Goal: Information Seeking & Learning: Check status

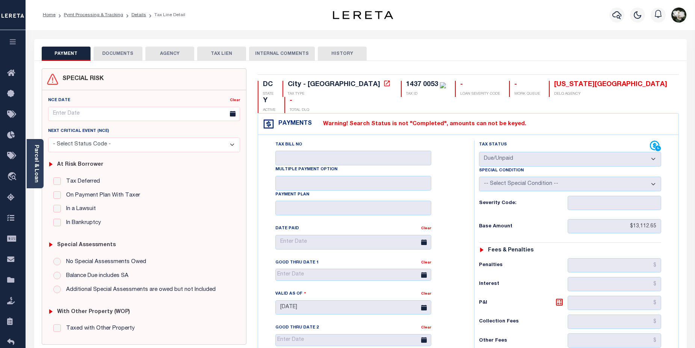
select select "DUE"
click at [615, 16] on icon "button" at bounding box center [616, 15] width 9 height 9
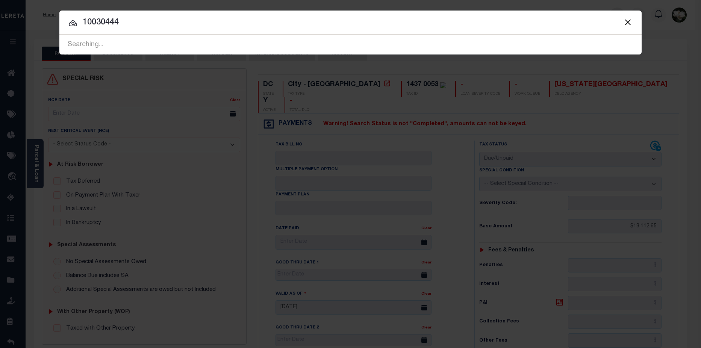
type input "10030444"
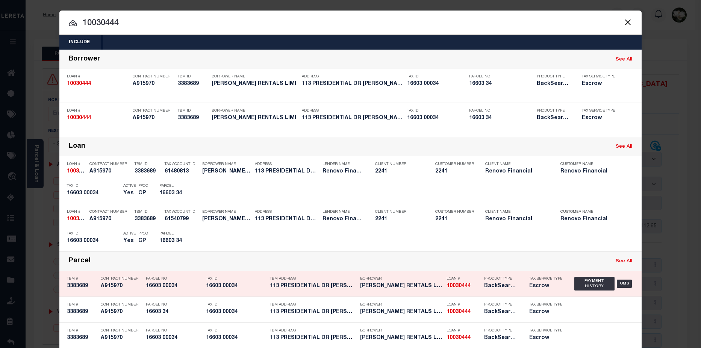
click at [529, 289] on h5 "Escrow" at bounding box center [546, 286] width 34 height 6
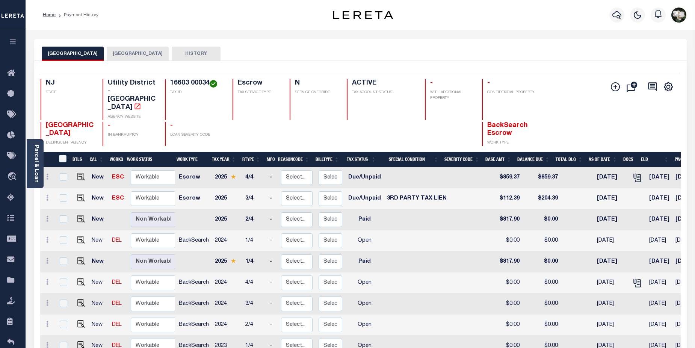
click at [161, 54] on button "GLOUCESTER TOWNSHIP" at bounding box center [138, 54] width 62 height 14
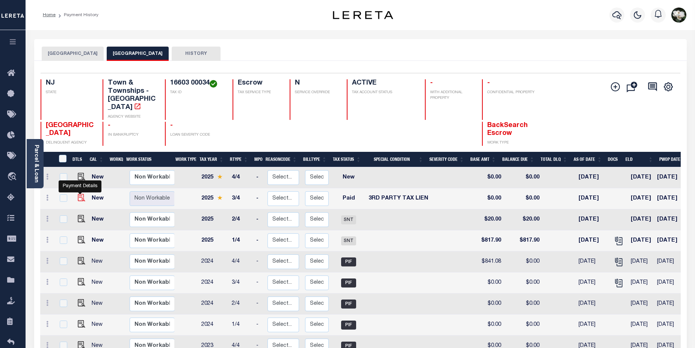
click at [79, 194] on img "" at bounding box center [82, 198] width 8 height 8
checkbox input "true"
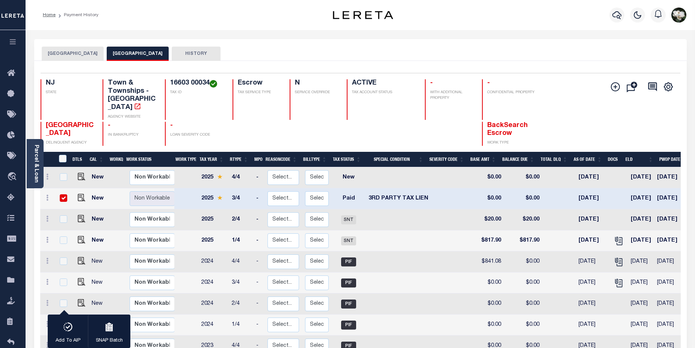
click at [93, 55] on button "GLOUCESTER TOWNSHIP_MUA" at bounding box center [73, 54] width 62 height 14
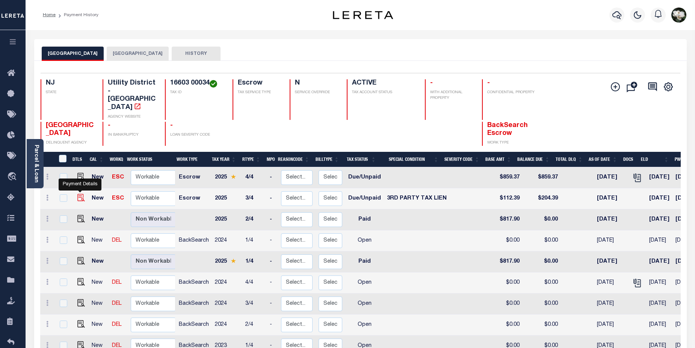
click at [77, 194] on img "" at bounding box center [81, 198] width 8 height 8
checkbox input "true"
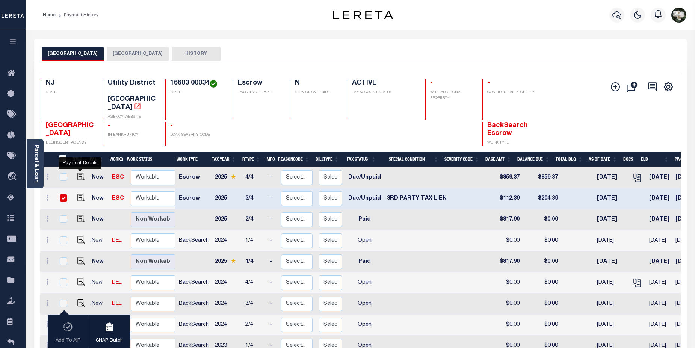
click at [77, 173] on img "" at bounding box center [81, 177] width 8 height 8
checkbox input "true"
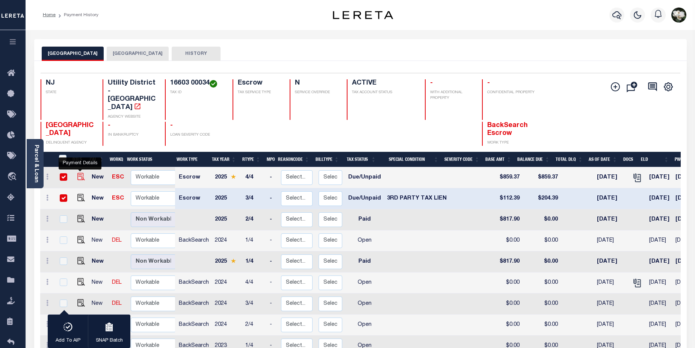
click at [80, 173] on img "" at bounding box center [81, 177] width 8 height 8
checkbox input "false"
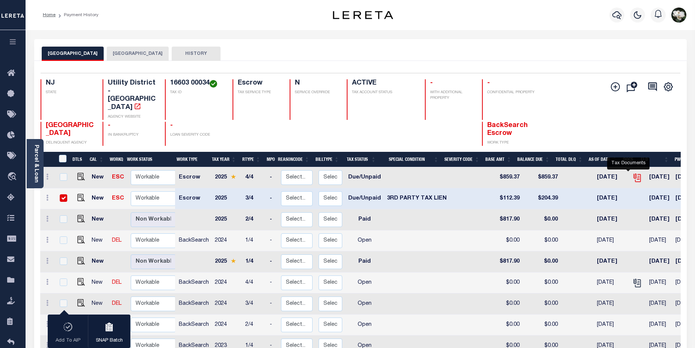
click at [632, 173] on icon "" at bounding box center [637, 178] width 10 height 10
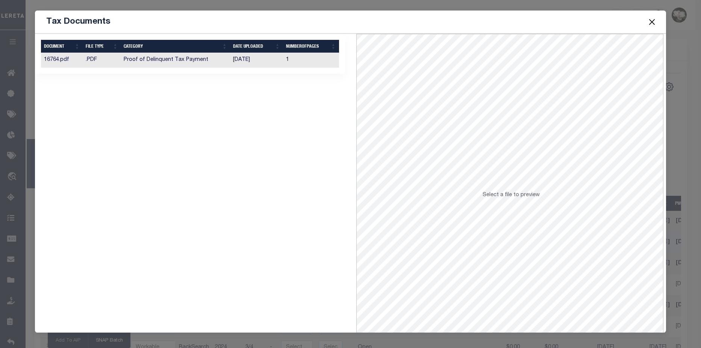
click at [244, 62] on td "09/09/2025" at bounding box center [256, 60] width 53 height 15
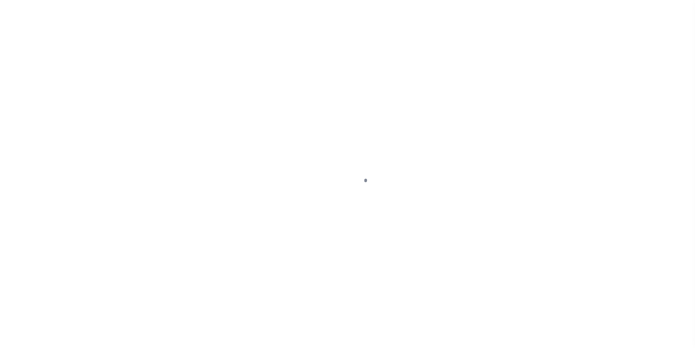
select select "PYD"
select select "20"
select select "DUE"
select select "20"
select select "DUE"
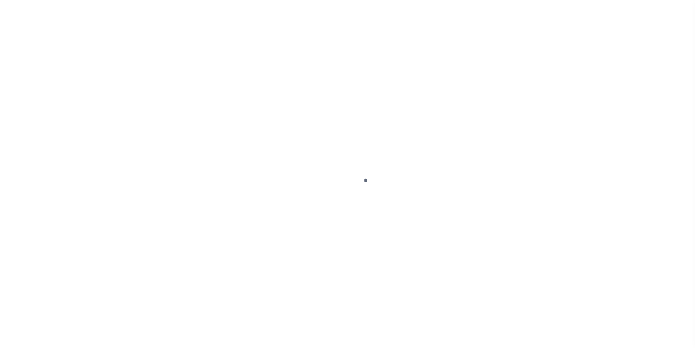
select select "DUE"
select select
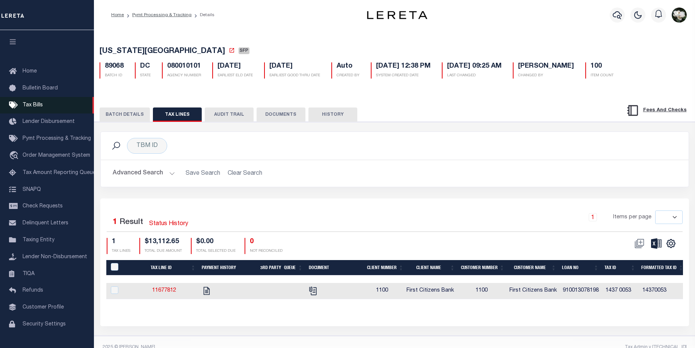
click at [35, 108] on span "Tax Bills" at bounding box center [33, 105] width 20 height 5
